Goal: Task Accomplishment & Management: Understand process/instructions

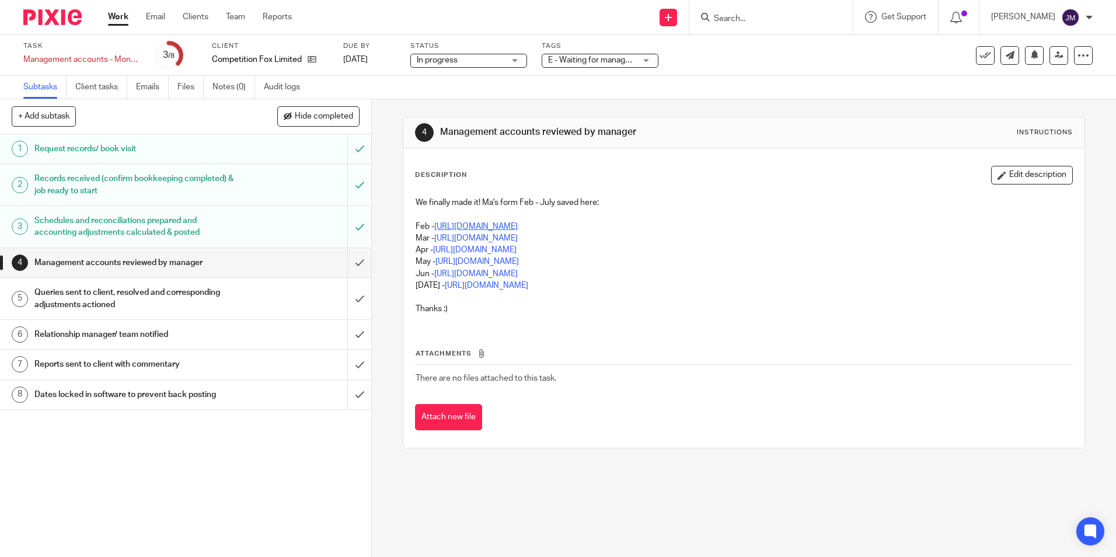
click at [518, 226] on link "[URL][DOMAIN_NAME]" at bounding box center [475, 226] width 83 height 8
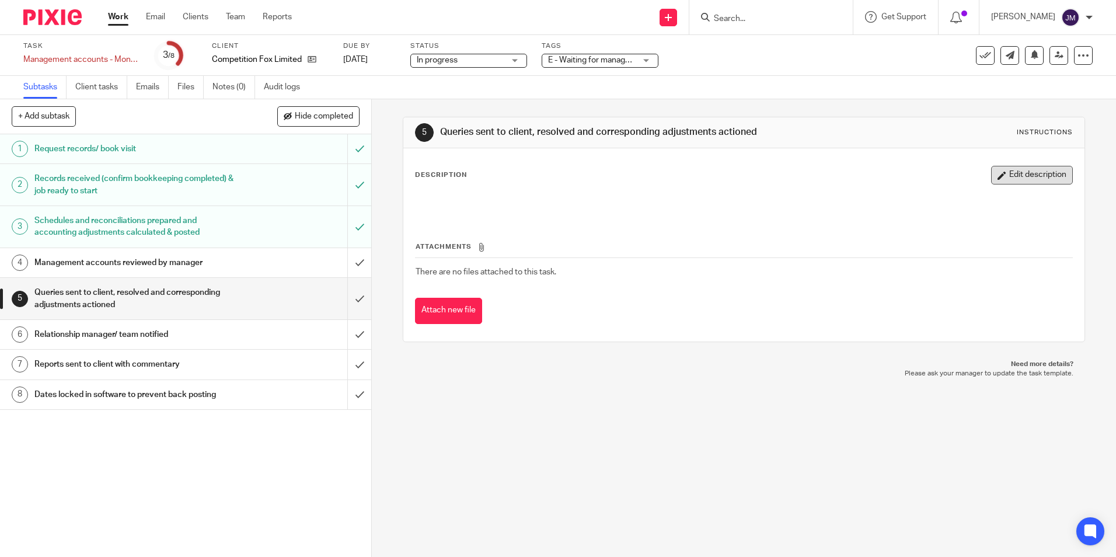
click at [991, 176] on button "Edit description" at bounding box center [1032, 175] width 82 height 19
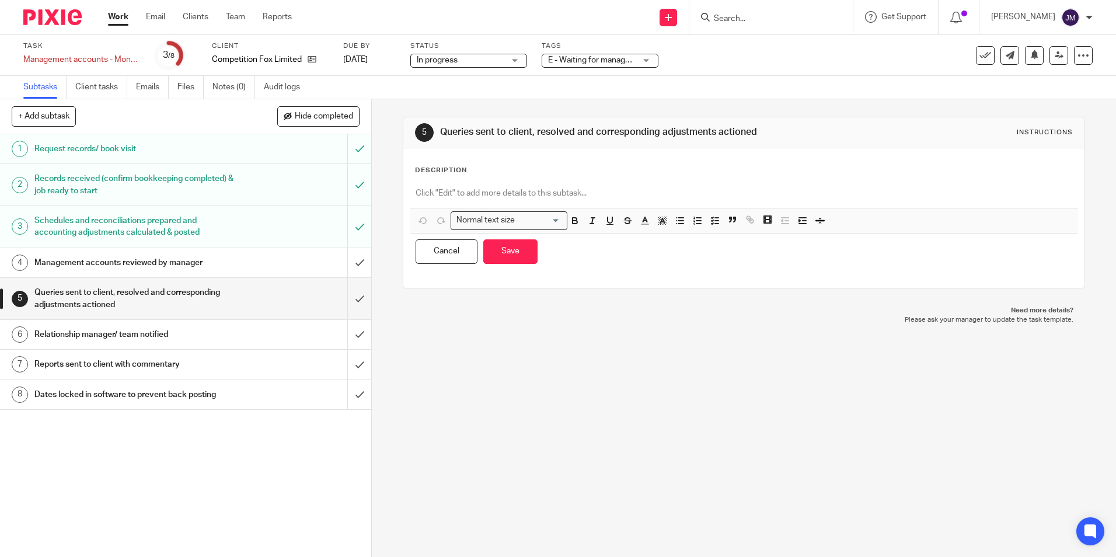
click at [602, 202] on div at bounding box center [744, 195] width 668 height 26
drag, startPoint x: 545, startPoint y: 190, endPoint x: 524, endPoint y: 196, distance: 21.4
click at [676, 194] on p "HI Danielle - thanks for persevering with this! I know its been a slog!!" at bounding box center [744, 193] width 656 height 12
